Goal: Task Accomplishment & Management: Complete application form

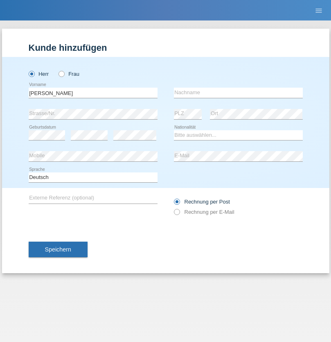
type input "Varga"
click at [238, 92] on input "text" at bounding box center [238, 93] width 129 height 10
type input "Florin"
select select "RO"
select select "C"
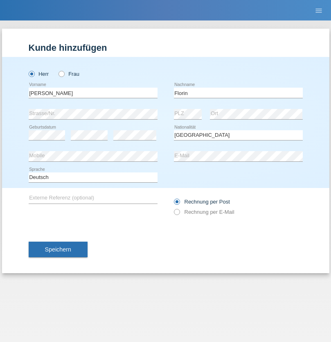
select select "29"
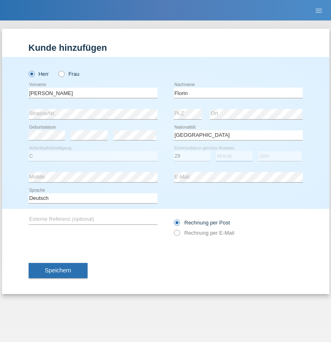
select select "02"
select select "2021"
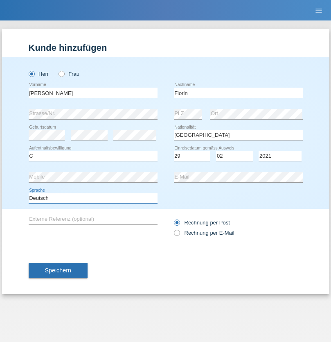
select select "en"
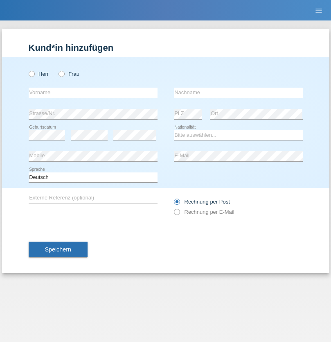
radio input "true"
click at [93, 92] on input "text" at bounding box center [93, 93] width 129 height 10
type input "[PERSON_NAME]"
click at [238, 92] on input "text" at bounding box center [238, 93] width 129 height 10
type input "Krebs"
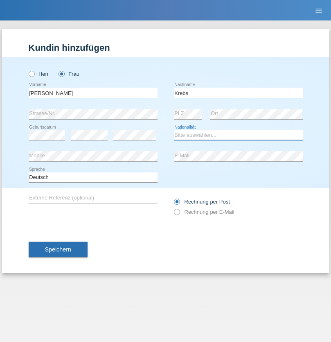
select select "CH"
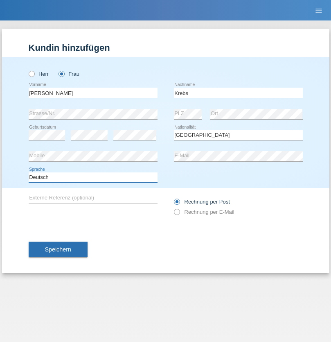
select select "en"
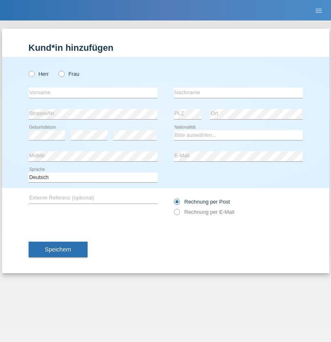
radio input "true"
click at [93, 92] on input "text" at bounding box center [93, 93] width 129 height 10
type input "Qovanaj"
click at [238, 92] on input "text" at bounding box center [238, 93] width 129 height 10
type input "Shaban"
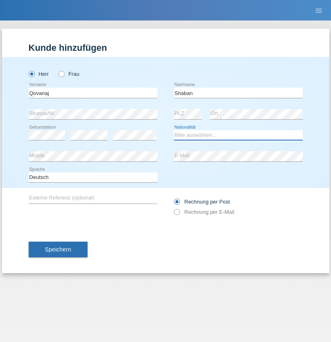
select select "CH"
radio input "true"
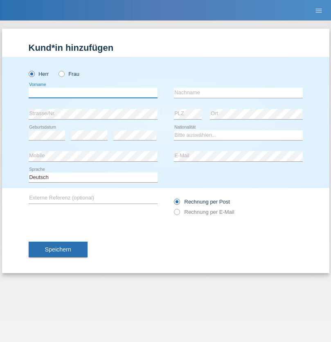
click at [93, 92] on input "text" at bounding box center [93, 93] width 129 height 10
type input "Marian"
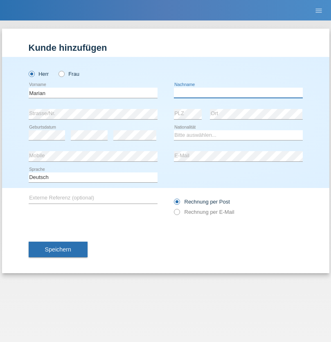
click at [238, 92] on input "text" at bounding box center [238, 93] width 129 height 10
type input "Matusa"
select select "RO"
select select "C"
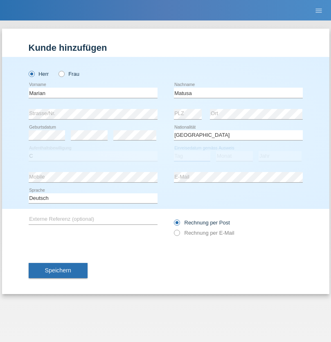
select select "01"
select select "06"
select select "2016"
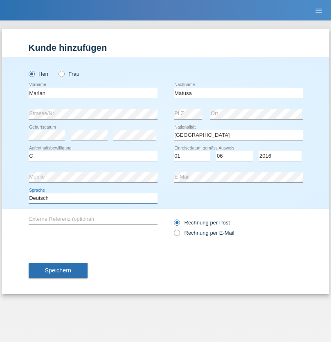
select select "en"
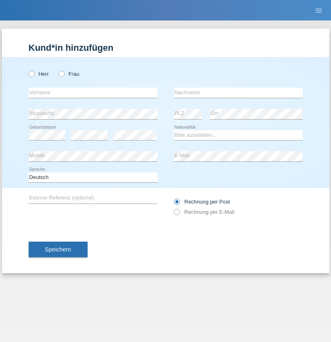
radio input "true"
click at [93, 92] on input "text" at bounding box center [93, 93] width 129 height 10
type input "Marco"
click at [238, 92] on input "text" at bounding box center [238, 93] width 129 height 10
type input "Weinlein"
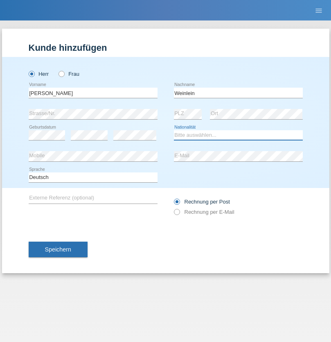
select select "CH"
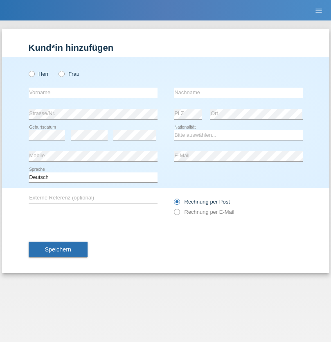
radio input "true"
click at [93, 92] on input "text" at bounding box center [93, 93] width 129 height 10
type input "Jashari lmeri"
click at [238, 92] on input "text" at bounding box center [238, 93] width 129 height 10
type input "Rabije"
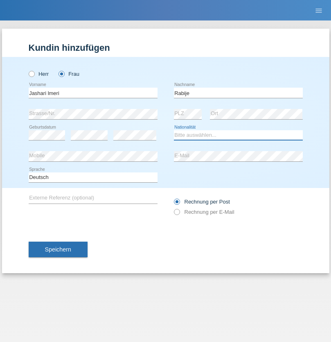
select select "CH"
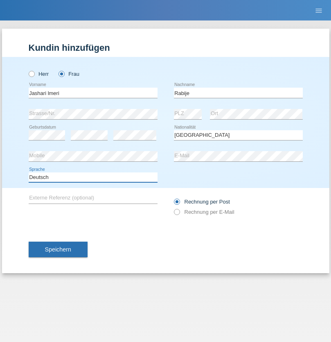
select select "en"
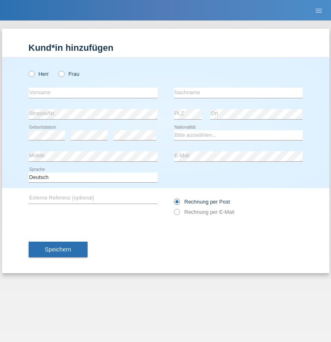
radio input "true"
click at [93, 92] on input "text" at bounding box center [93, 93] width 129 height 10
type input "firat"
click at [238, 92] on input "text" at bounding box center [238, 93] width 129 height 10
type input "kara"
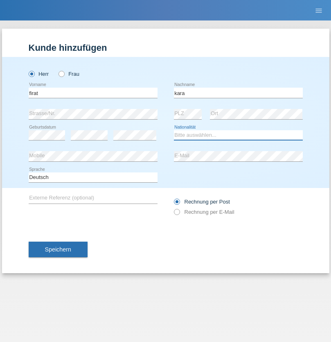
select select "CH"
radio input "true"
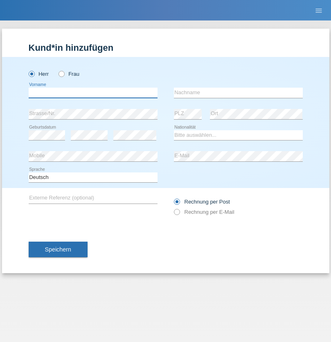
click at [93, 92] on input "text" at bounding box center [93, 93] width 129 height 10
type input "Gigov"
click at [238, 92] on input "text" at bounding box center [238, 93] width 129 height 10
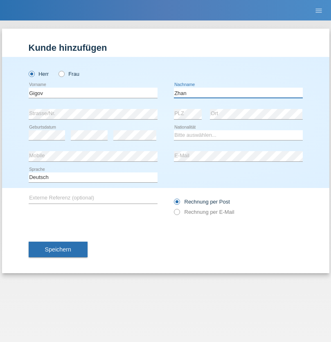
type input "Zhan"
select select "BG"
select select "C"
select select "23"
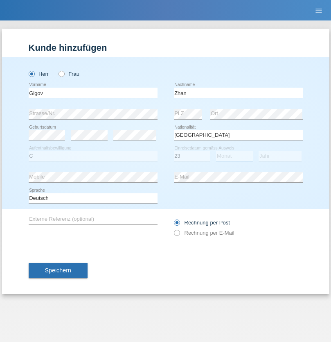
select select "10"
select select "2021"
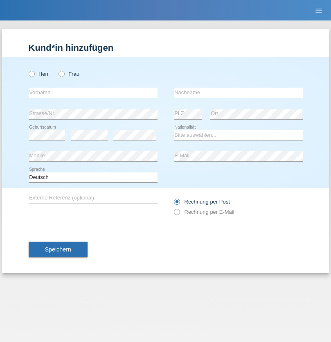
radio input "true"
click at [93, 92] on input "text" at bounding box center [93, 93] width 129 height 10
type input "Amand"
click at [238, 92] on input "text" at bounding box center [238, 93] width 129 height 10
type input "Pires"
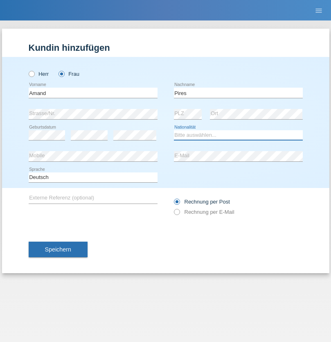
select select "CH"
radio input "true"
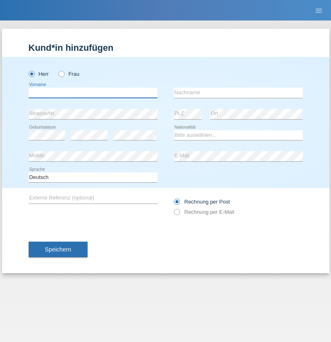
click at [93, 92] on input "text" at bounding box center [93, 93] width 129 height 10
type input "Anwar"
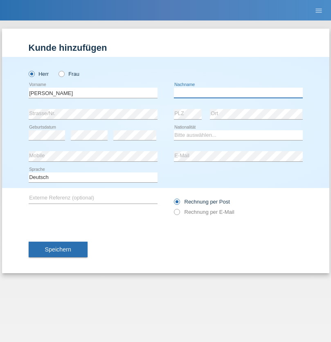
click at [238, 92] on input "text" at bounding box center [238, 93] width 129 height 10
type input "Saidi"
select select "CH"
radio input "true"
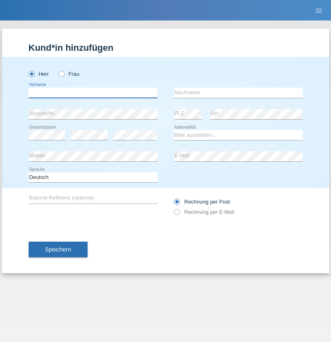
click at [93, 92] on input "text" at bounding box center [93, 93] width 129 height 10
type input "Matusa"
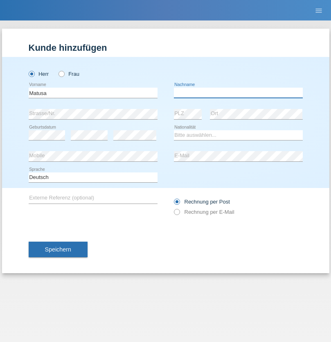
click at [238, 92] on input "text" at bounding box center [238, 93] width 129 height 10
type input "Marian valentin"
select select "OM"
select select "C"
select select "01"
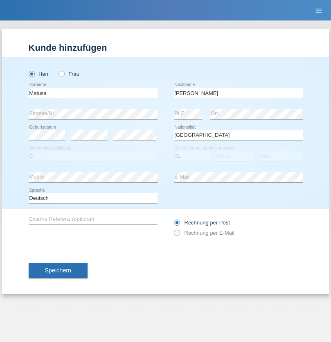
select select "06"
select select "2016"
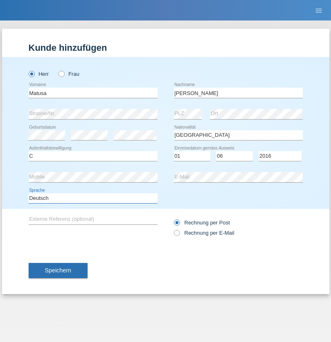
select select "en"
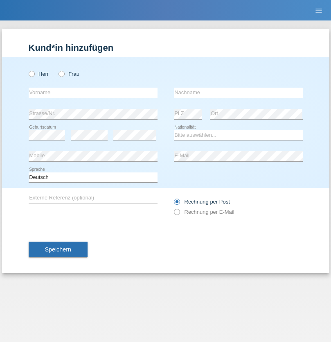
radio input "true"
click at [93, 92] on input "text" at bounding box center [93, 93] width 129 height 10
type input "[PERSON_NAME]"
click at [238, 92] on input "text" at bounding box center [238, 93] width 129 height 10
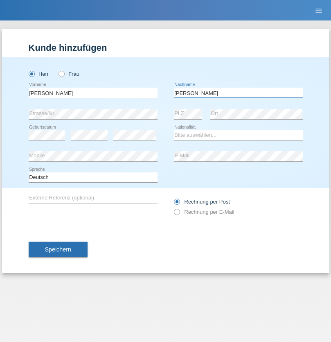
type input "Branquinho Alexander"
select select "PT"
select select "C"
select select "23"
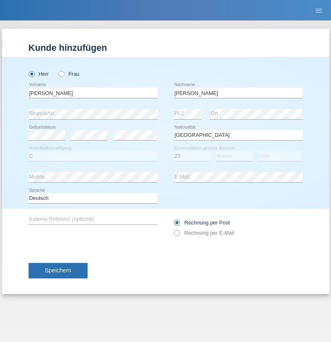
select select "08"
select select "2021"
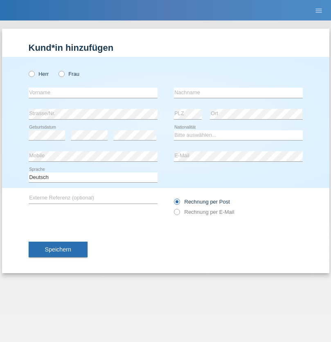
radio input "true"
click at [93, 92] on input "text" at bounding box center [93, 93] width 129 height 10
type input "[PERSON_NAME]"
click at [238, 92] on input "text" at bounding box center [238, 93] width 129 height 10
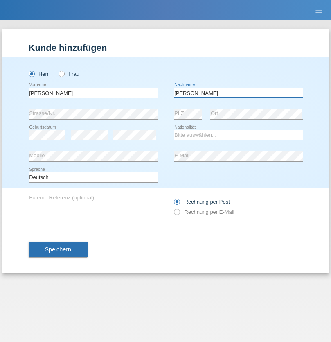
type input "[PERSON_NAME]"
select select "CH"
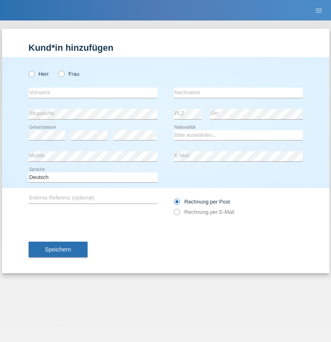
radio input "true"
click at [93, 92] on input "text" at bounding box center [93, 93] width 129 height 10
type input "Szilvia"
click at [238, 92] on input "text" at bounding box center [238, 93] width 129 height 10
type input "Olakh"
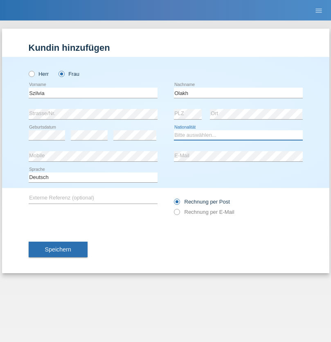
select select "UA"
select select "C"
select select "15"
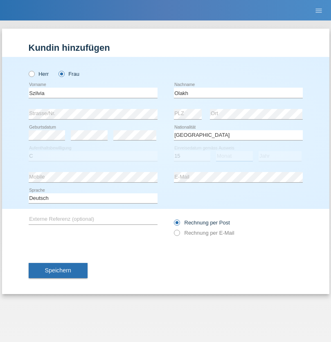
select select "09"
select select "2021"
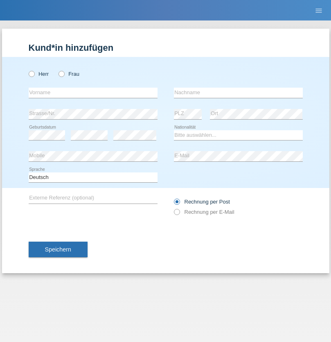
radio input "true"
click at [93, 92] on input "text" at bounding box center [93, 93] width 129 height 10
type input "Asrit"
click at [238, 92] on input "text" at bounding box center [238, 93] width 129 height 10
type input "Kupa"
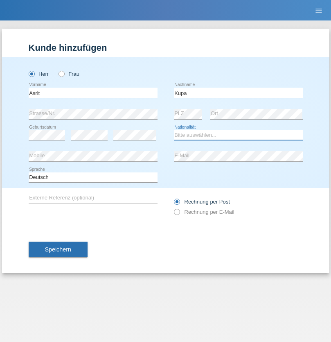
select select "MK"
select select "C"
select select "27"
select select "05"
radio input "true"
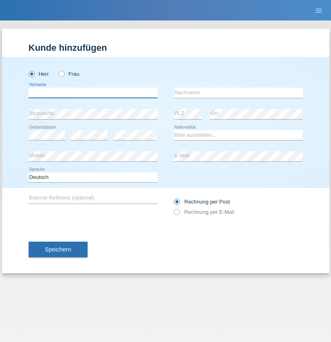
click at [93, 92] on input "text" at bounding box center [93, 93] width 129 height 10
type input "[PERSON_NAME]"
click at [238, 92] on input "text" at bounding box center [238, 93] width 129 height 10
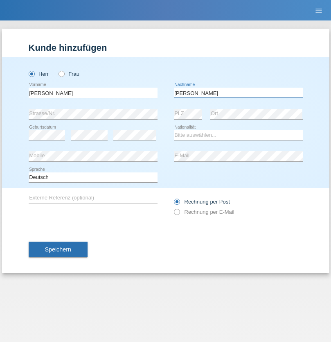
type input "[PERSON_NAME]"
select select "SY"
select select "C"
select select "15"
select select "09"
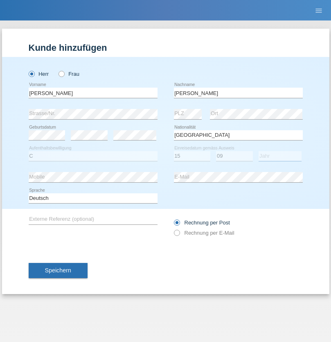
select select "2021"
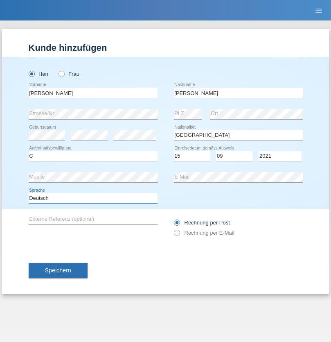
select select "en"
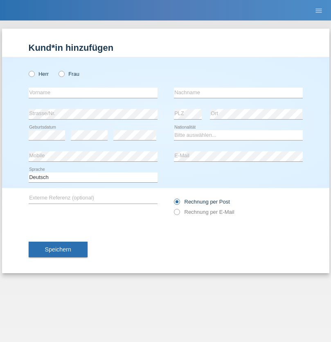
radio input "true"
select select "CH"
radio input "true"
click at [93, 92] on input "text" at bounding box center [93, 93] width 129 height 10
type input "[PERSON_NAME]"
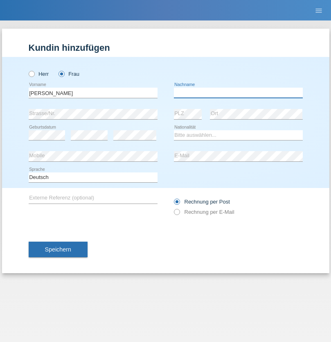
click at [238, 92] on input "text" at bounding box center [238, 93] width 129 height 10
type input "Bacic"
select select "CH"
